Goal: Transaction & Acquisition: Purchase product/service

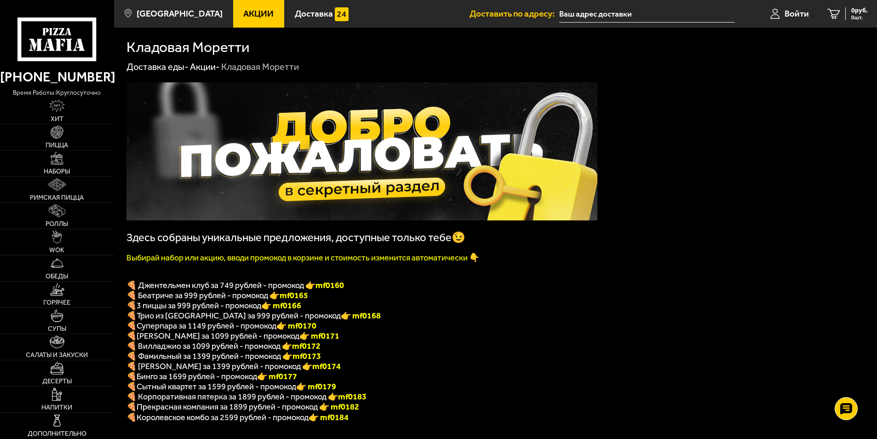
click at [341, 288] on b "mf0160" at bounding box center [329, 285] width 29 height 10
copy b "mf0160"
click at [505, 285] on div "Здесь собраны уникальные предложения, доступные только тебе😉 Выбирай набор или …" at bounding box center [361, 266] width 471 height 368
drag, startPoint x: 505, startPoint y: 285, endPoint x: 604, endPoint y: 324, distance: 106.1
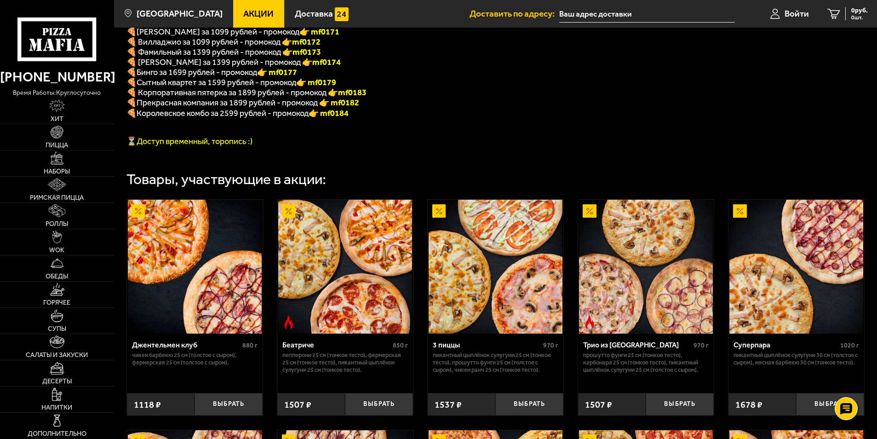
scroll to position [307, 0]
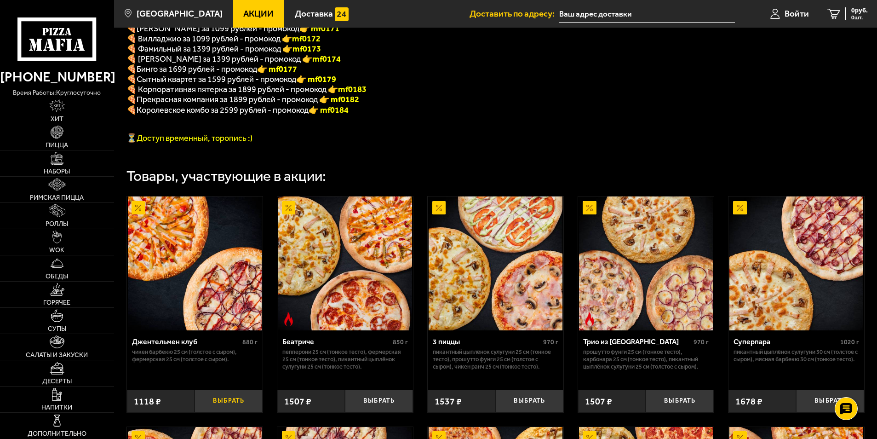
click at [243, 412] on button "Выбрать" at bounding box center [228, 400] width 68 height 23
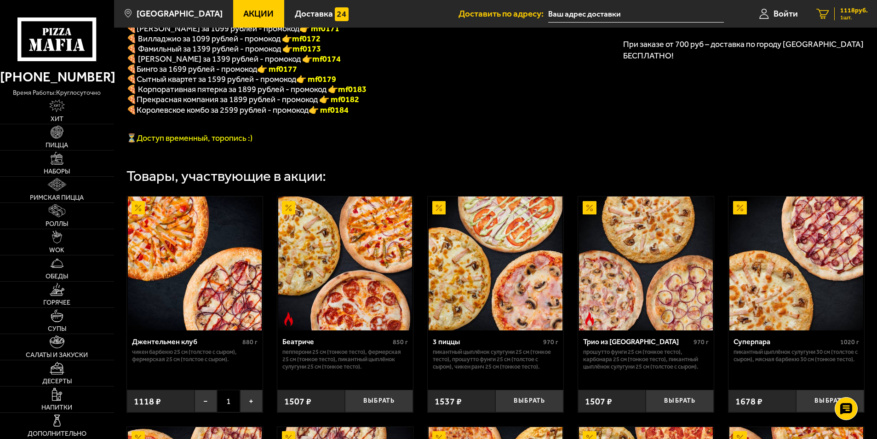
click at [842, 18] on span "1 шт." at bounding box center [854, 18] width 28 height 6
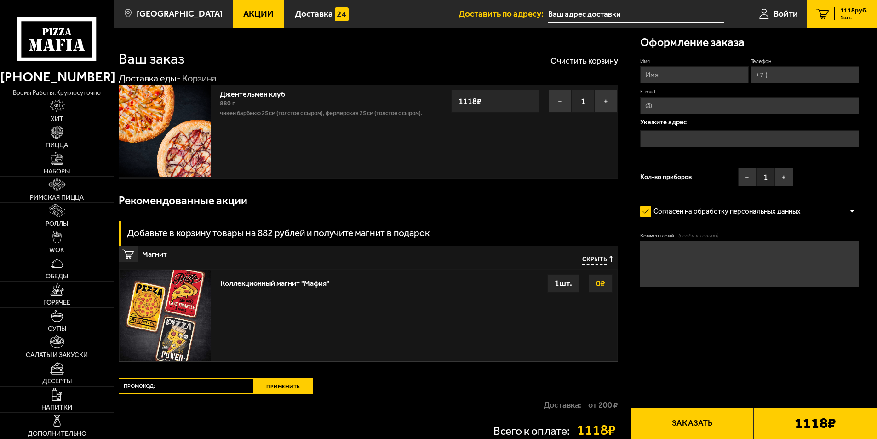
click at [215, 387] on input "Промокод:" at bounding box center [206, 386] width 93 height 16
paste input "mf0160"
type input "mf0160"
click at [271, 385] on button "Применить" at bounding box center [283, 386] width 60 height 16
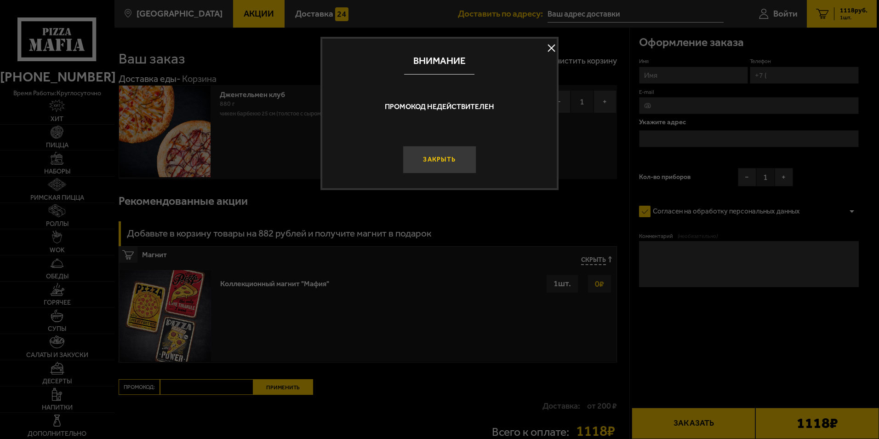
click at [464, 147] on button "Закрыть" at bounding box center [439, 160] width 73 height 28
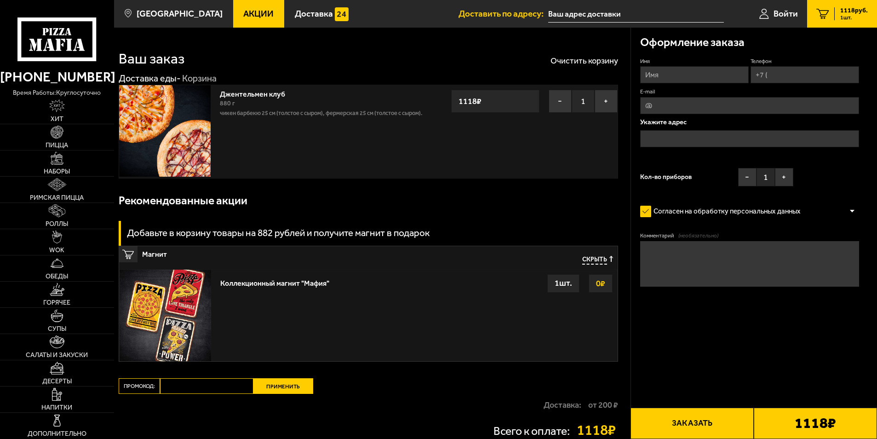
click at [706, 71] on input "Имя" at bounding box center [694, 74] width 108 height 17
type input "V"
type input "[PERSON_NAME]"
click at [787, 48] on div "Оформление заказа" at bounding box center [749, 43] width 219 height 30
click at [775, 80] on input "Телефон" at bounding box center [804, 74] width 108 height 17
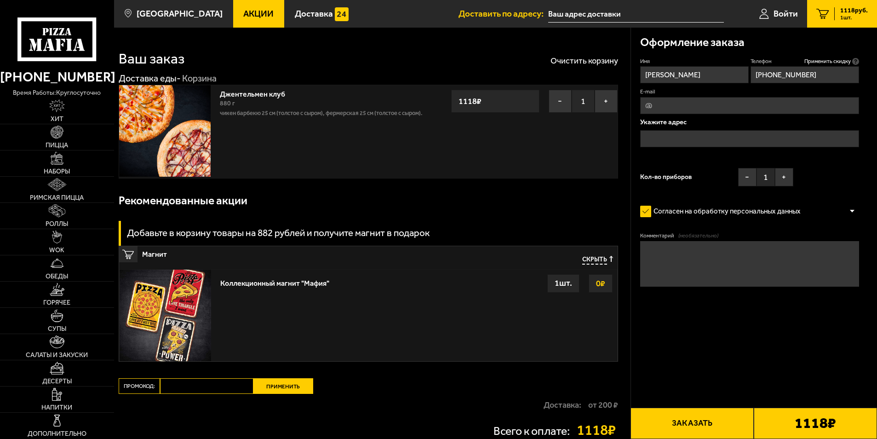
type input "[PHONE_NUMBER]"
click at [685, 133] on input "text" at bounding box center [749, 138] width 219 height 17
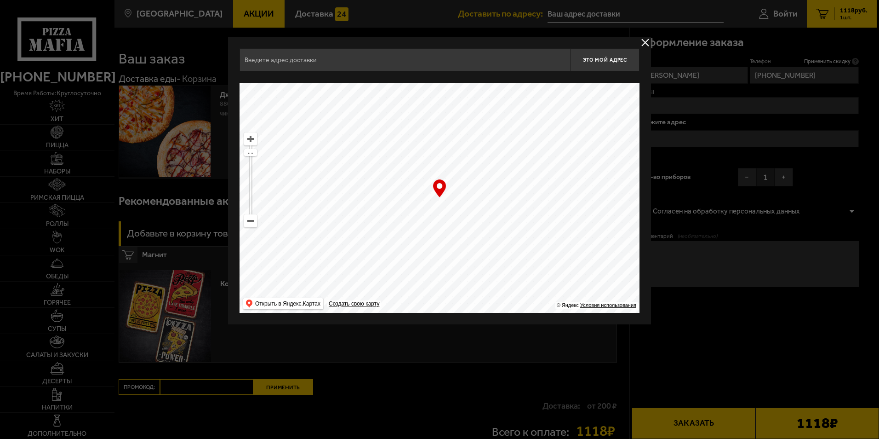
click at [369, 67] on input "text" at bounding box center [405, 59] width 331 height 23
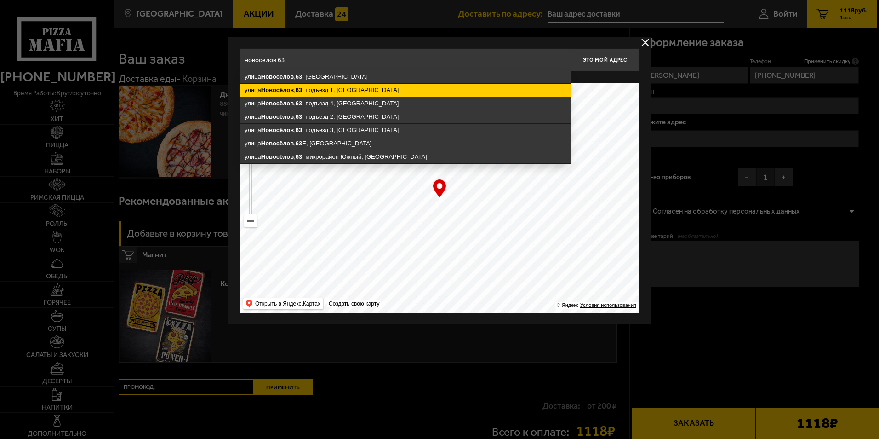
click at [354, 88] on ymaps "[STREET_ADDRESS]" at bounding box center [405, 90] width 330 height 13
type input "[STREET_ADDRESS]"
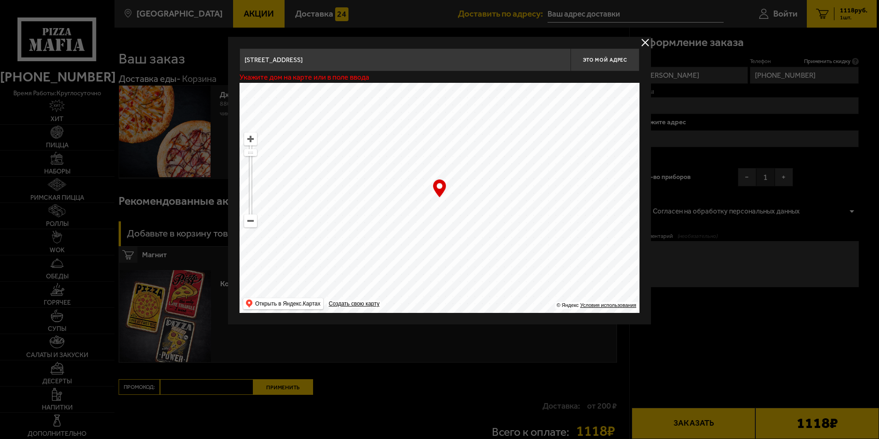
type input "[STREET_ADDRESS]"
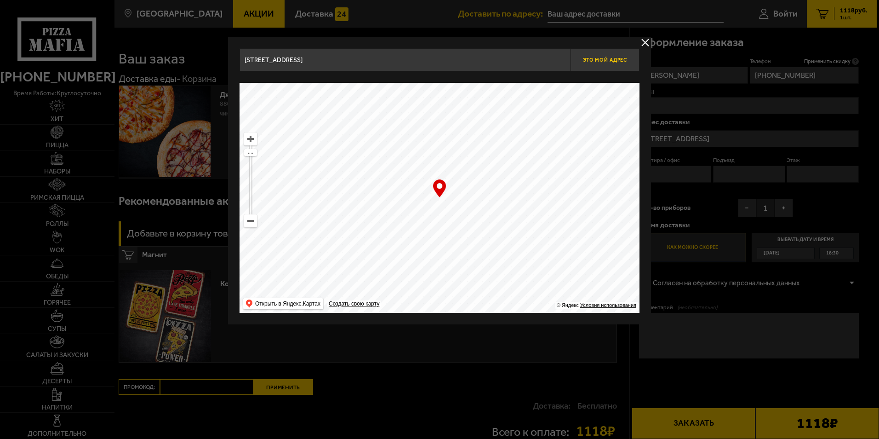
click at [613, 65] on button "Это мой адрес" at bounding box center [604, 59] width 69 height 23
type input "[STREET_ADDRESS]"
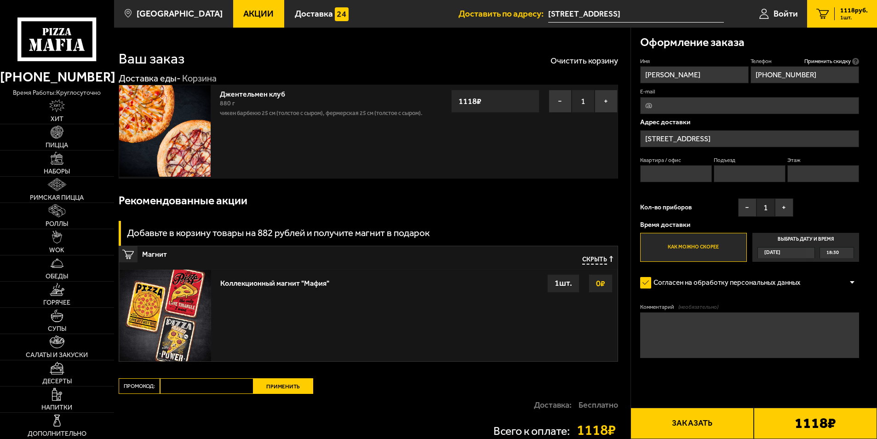
click at [683, 173] on input "Квартира / офис" at bounding box center [676, 173] width 72 height 17
type input "6"
click at [734, 173] on input "Подъезд" at bounding box center [749, 173] width 72 height 17
type input "1"
click at [812, 172] on input "Этаж" at bounding box center [823, 173] width 72 height 17
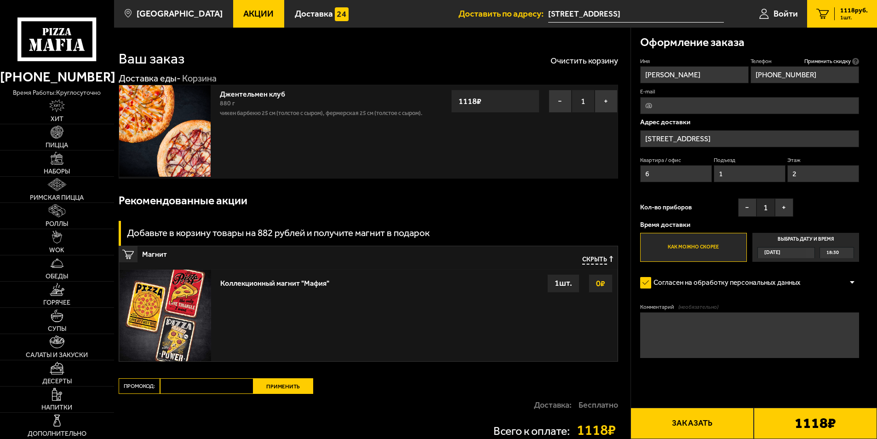
type input "2"
click at [816, 208] on div "Имя [PERSON_NAME] Телефон Применить скидку Вы будете зарегистрированы автоматич…" at bounding box center [749, 159] width 219 height 205
click at [217, 384] on input "Промокод:" at bounding box center [206, 386] width 93 height 16
paste input "mf0160"
type input "mf0160"
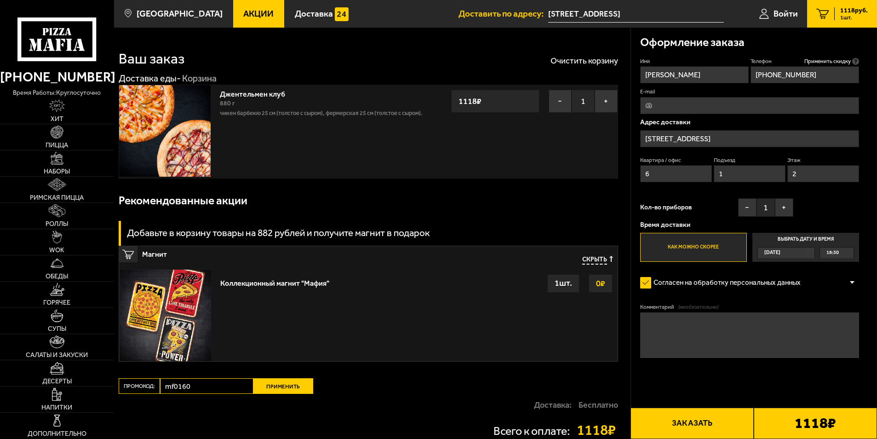
click at [276, 383] on button "Применить" at bounding box center [283, 386] width 60 height 16
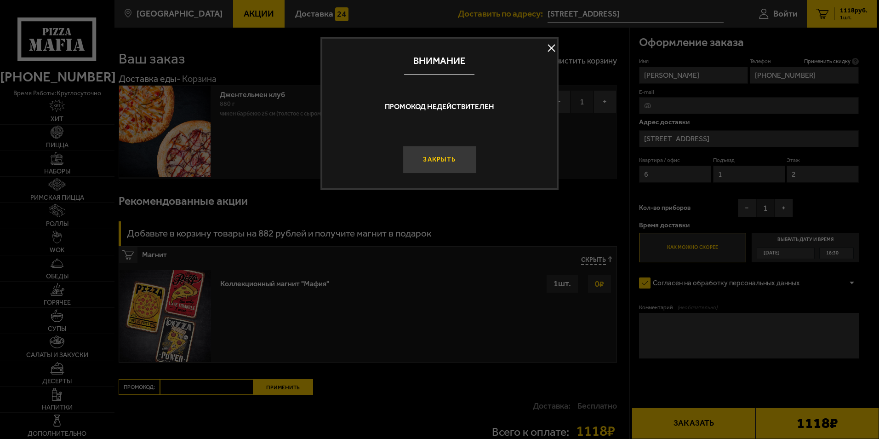
click at [454, 162] on button "Закрыть" at bounding box center [439, 160] width 73 height 28
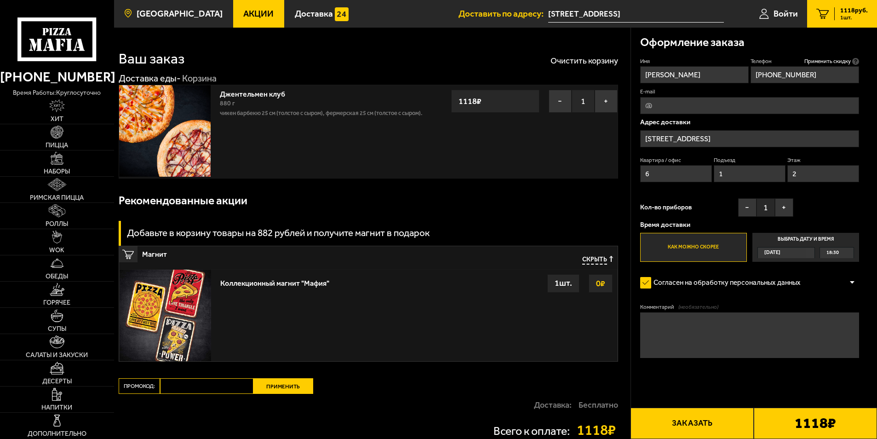
scroll to position [0, 0]
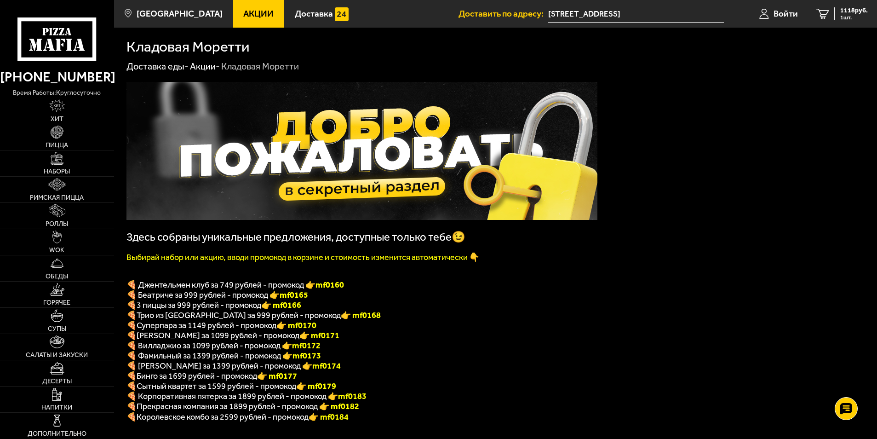
click at [302, 300] on b "mf0165" at bounding box center [294, 295] width 29 height 10
copy b "mf0165"
click at [453, 320] on p "🍕 Трио из [GEOGRAPHIC_DATA] за 999 рублей - промокод 👉 mf0168" at bounding box center [361, 315] width 471 height 10
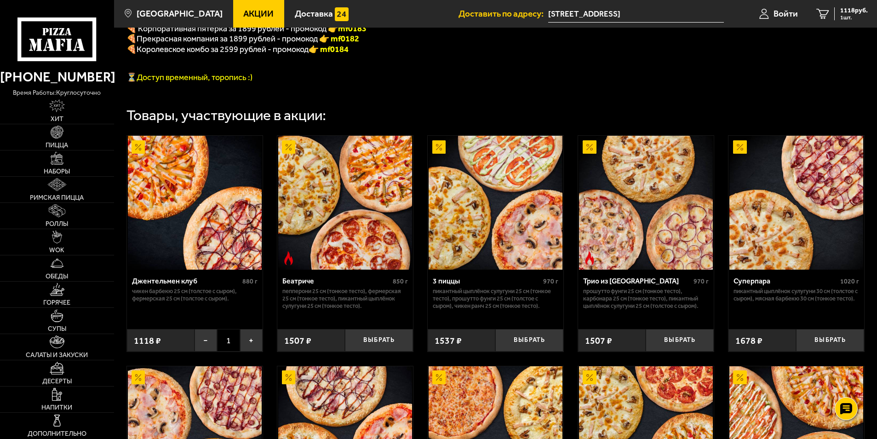
scroll to position [371, 0]
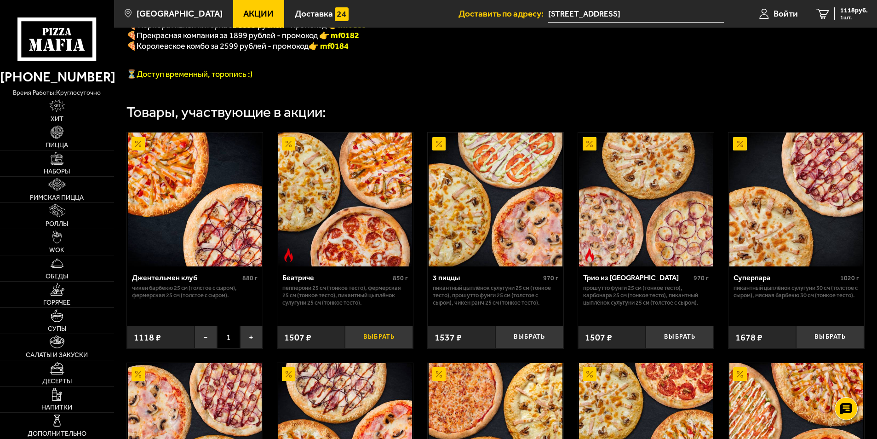
click at [389, 348] on button "Выбрать" at bounding box center [379, 336] width 68 height 23
click at [833, 18] on link "2 2625 руб. 2 шт." at bounding box center [842, 14] width 70 height 28
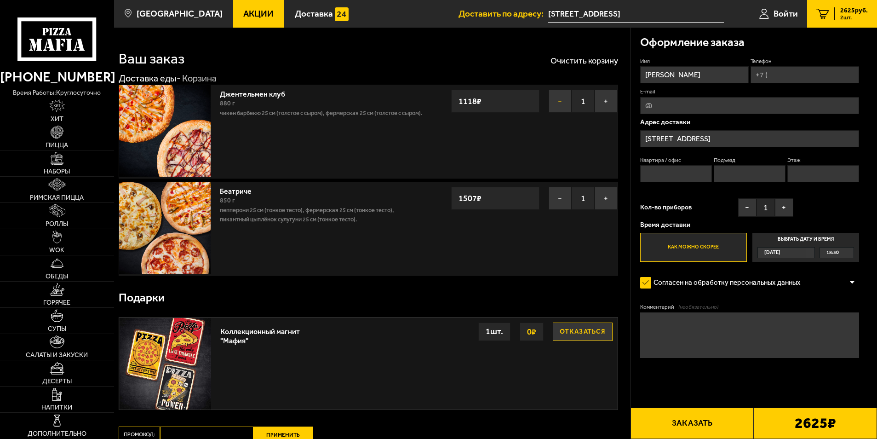
click at [557, 100] on button "−" at bounding box center [559, 101] width 23 height 23
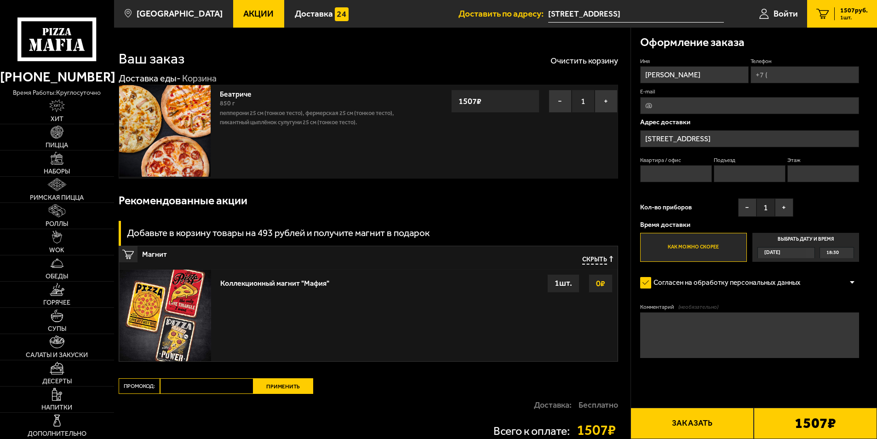
click at [215, 392] on input "Промокод:" at bounding box center [206, 386] width 93 height 16
paste input "mf0165"
type input "mf0165"
click at [270, 393] on button "Применить" at bounding box center [283, 386] width 60 height 16
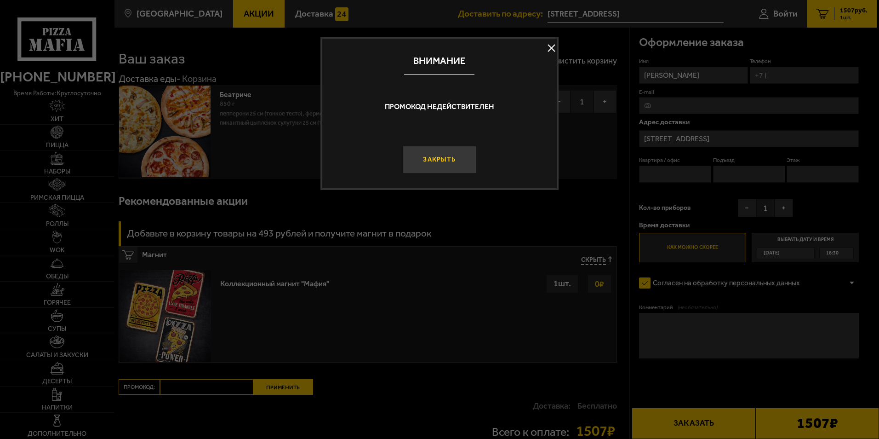
click at [453, 158] on button "Закрыть" at bounding box center [439, 160] width 73 height 28
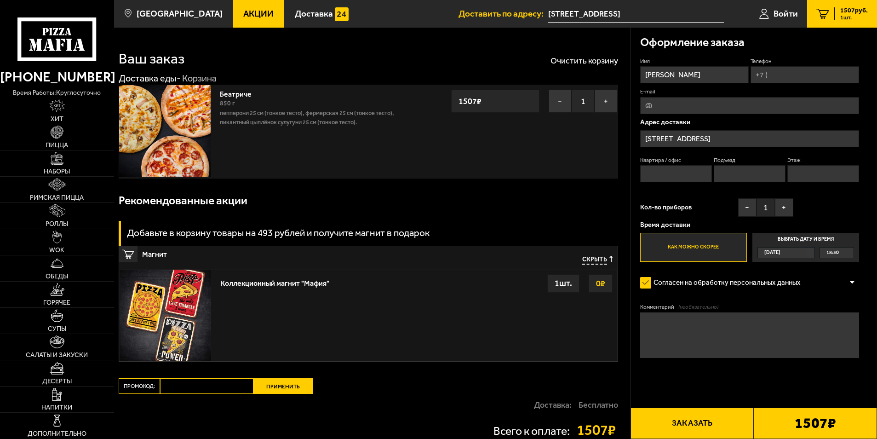
scroll to position [0, 0]
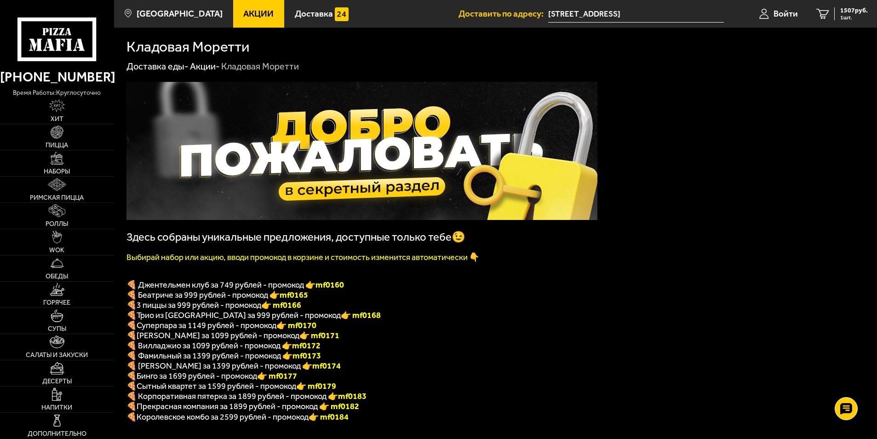
click at [301, 307] on font "👉 mf0166" at bounding box center [281, 305] width 40 height 10
click at [301, 306] on font "👉 mf0166" at bounding box center [281, 305] width 40 height 10
copy font "f0166"
click at [422, 310] on p "🍕 3 пиццы за 999 рублей - промокод 👉 mf0166" at bounding box center [361, 305] width 471 height 10
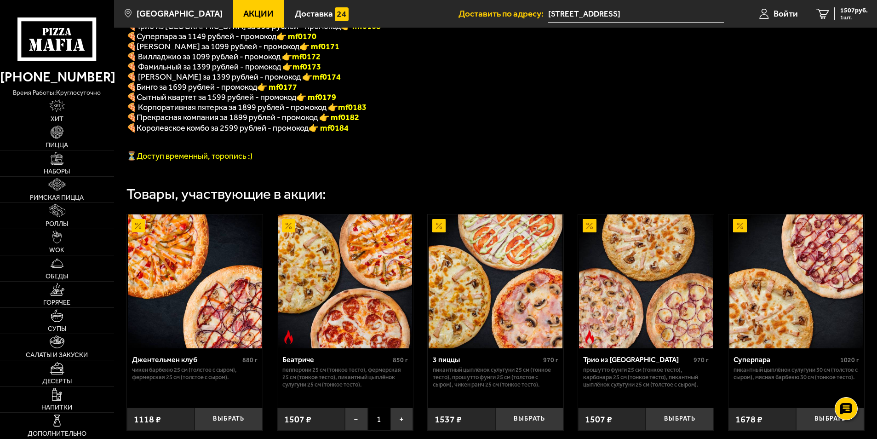
scroll to position [296, 0]
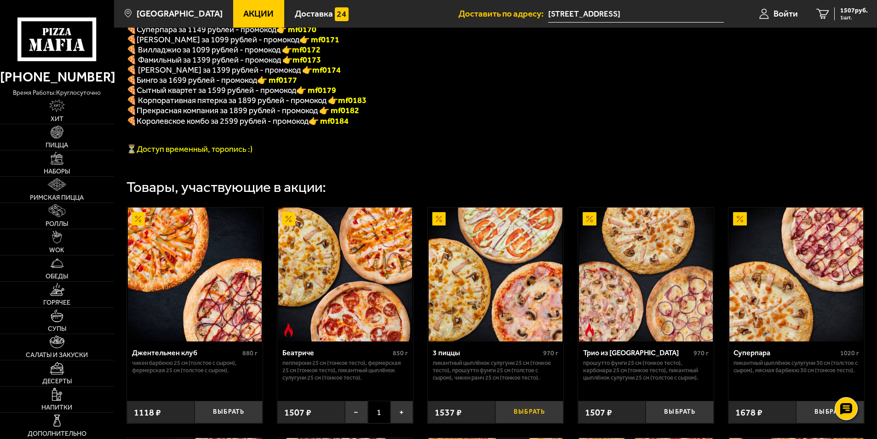
click at [534, 422] on button "Выбрать" at bounding box center [529, 411] width 68 height 23
click at [827, 16] on icon "2" at bounding box center [822, 14] width 12 height 11
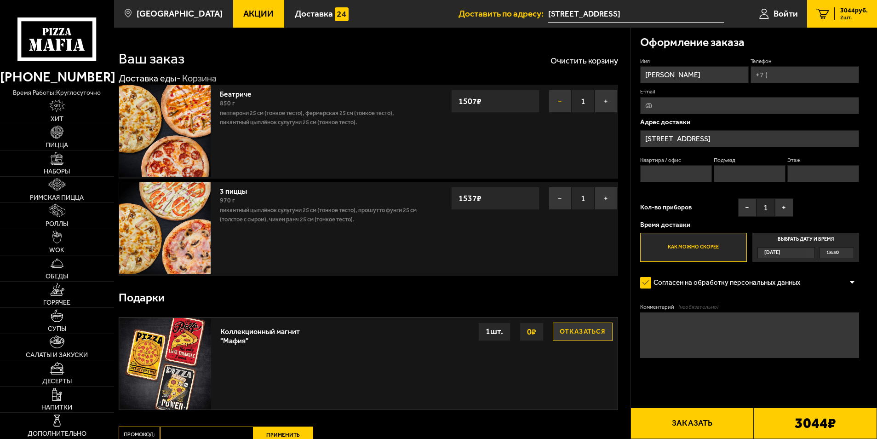
click at [559, 99] on button "−" at bounding box center [559, 101] width 23 height 23
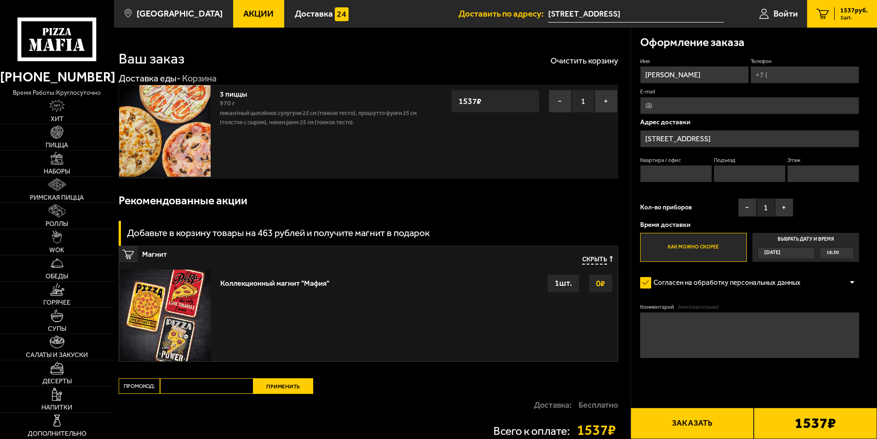
click at [219, 382] on input "Промокод:" at bounding box center [206, 386] width 93 height 16
paste input "mf0166"
type input "mf0166"
click at [293, 389] on button "Применить" at bounding box center [283, 386] width 60 height 16
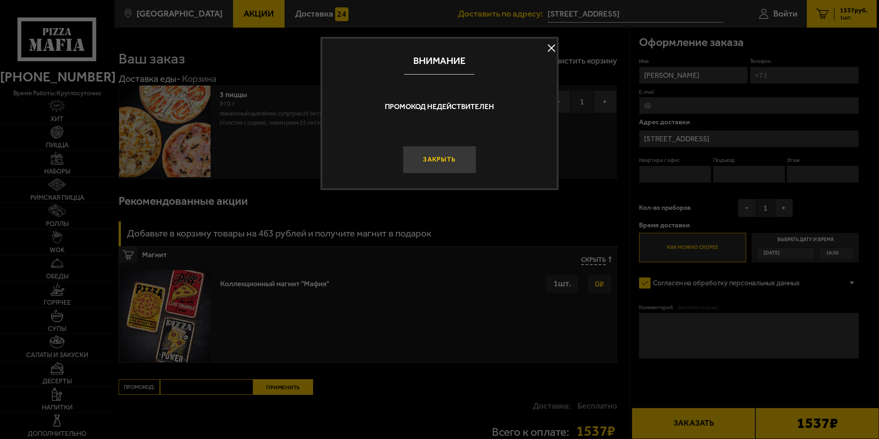
click at [452, 155] on button "Закрыть" at bounding box center [439, 160] width 73 height 28
